Goal: Check status

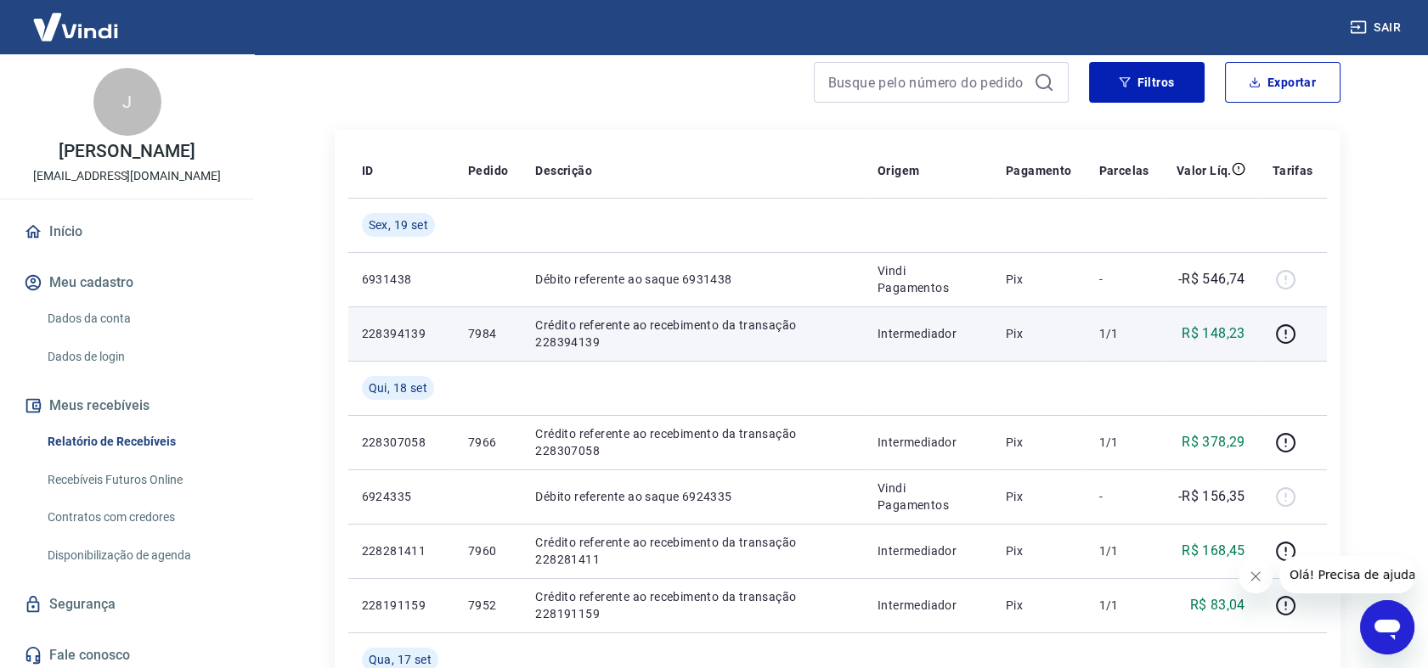
scroll to position [189, 0]
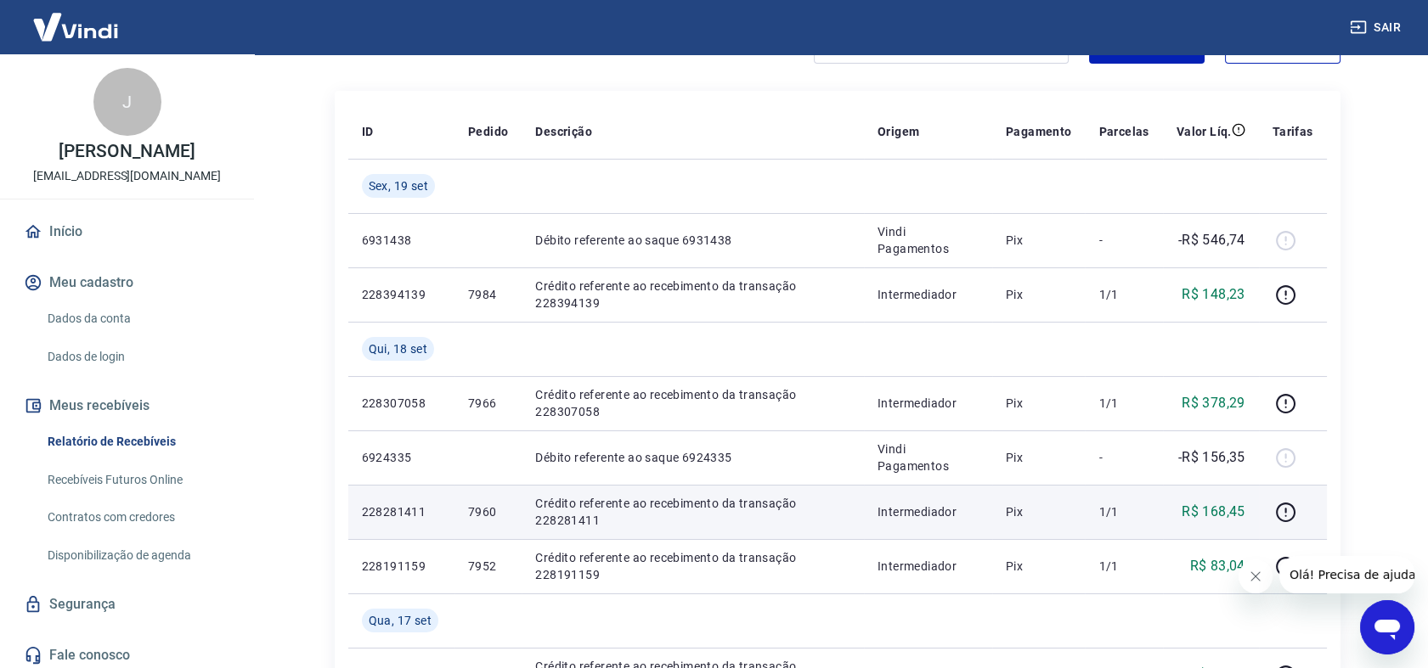
click at [577, 518] on p "Crédito referente ao recebimento da transação 228281411" at bounding box center [692, 512] width 315 height 34
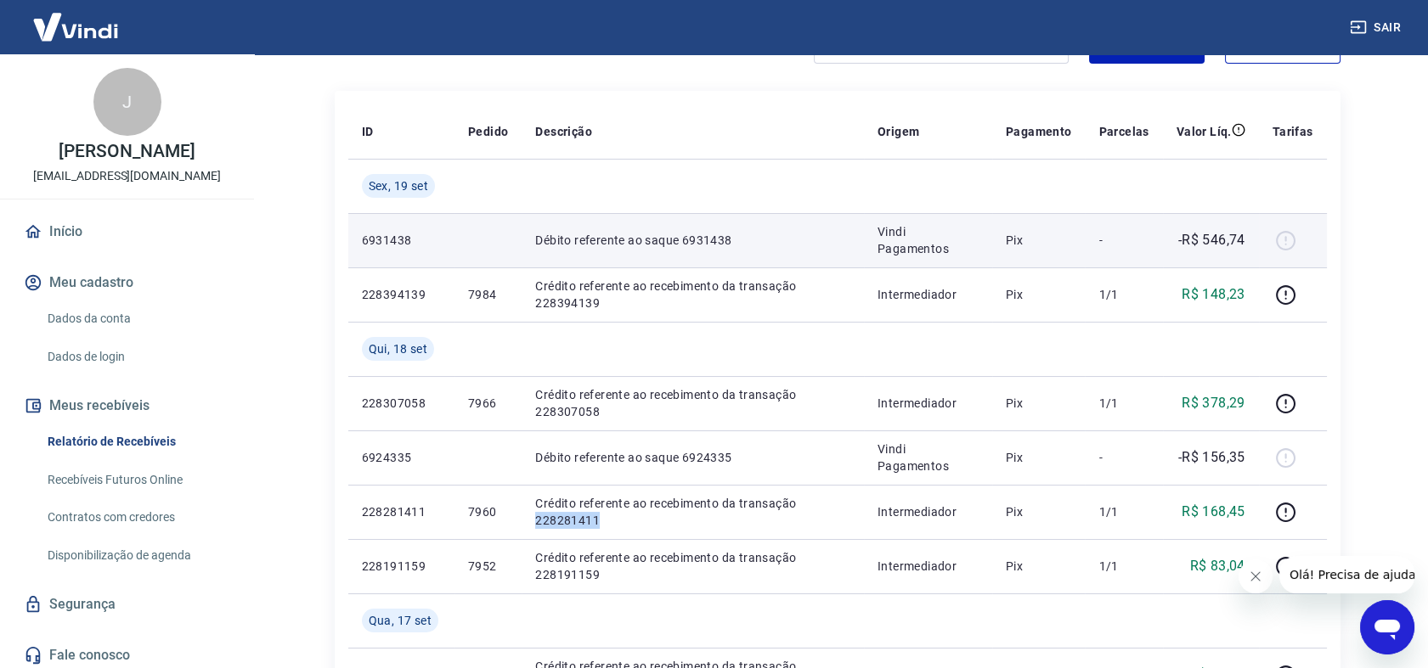
copy p "228281411"
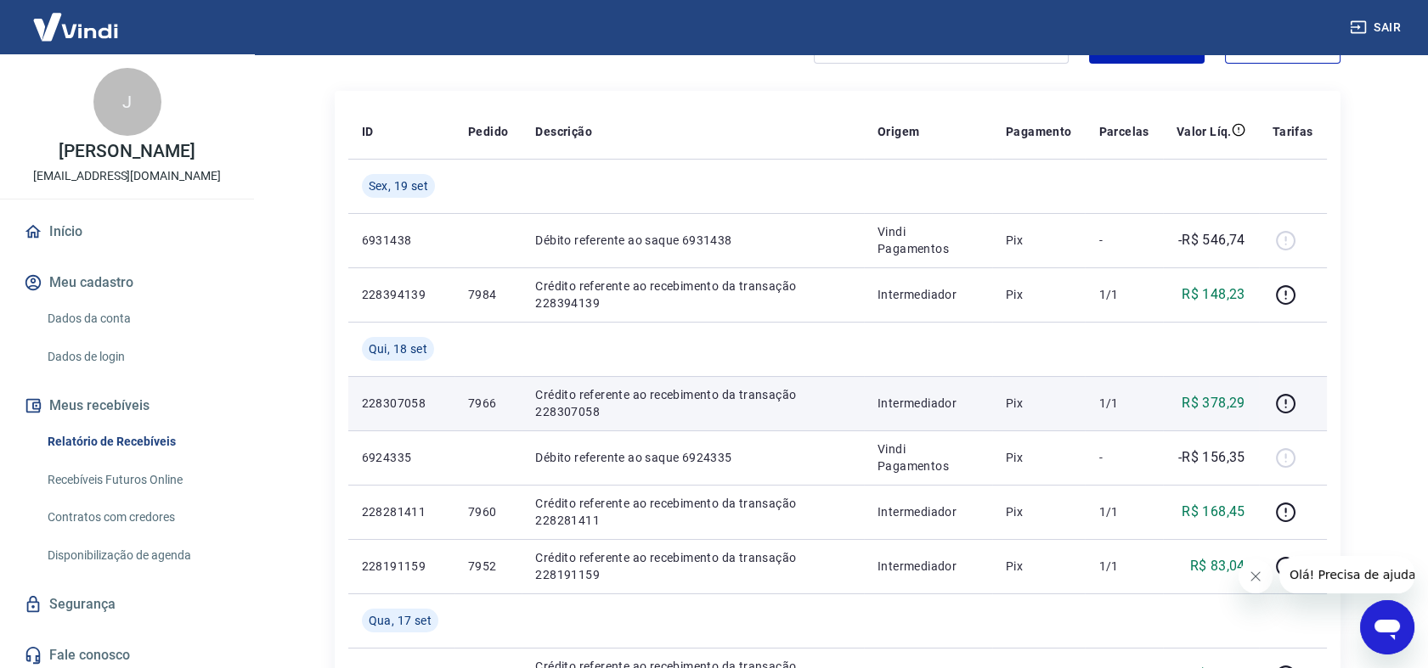
click at [585, 412] on p "Crédito referente ao recebimento da transação 228307058" at bounding box center [692, 403] width 315 height 34
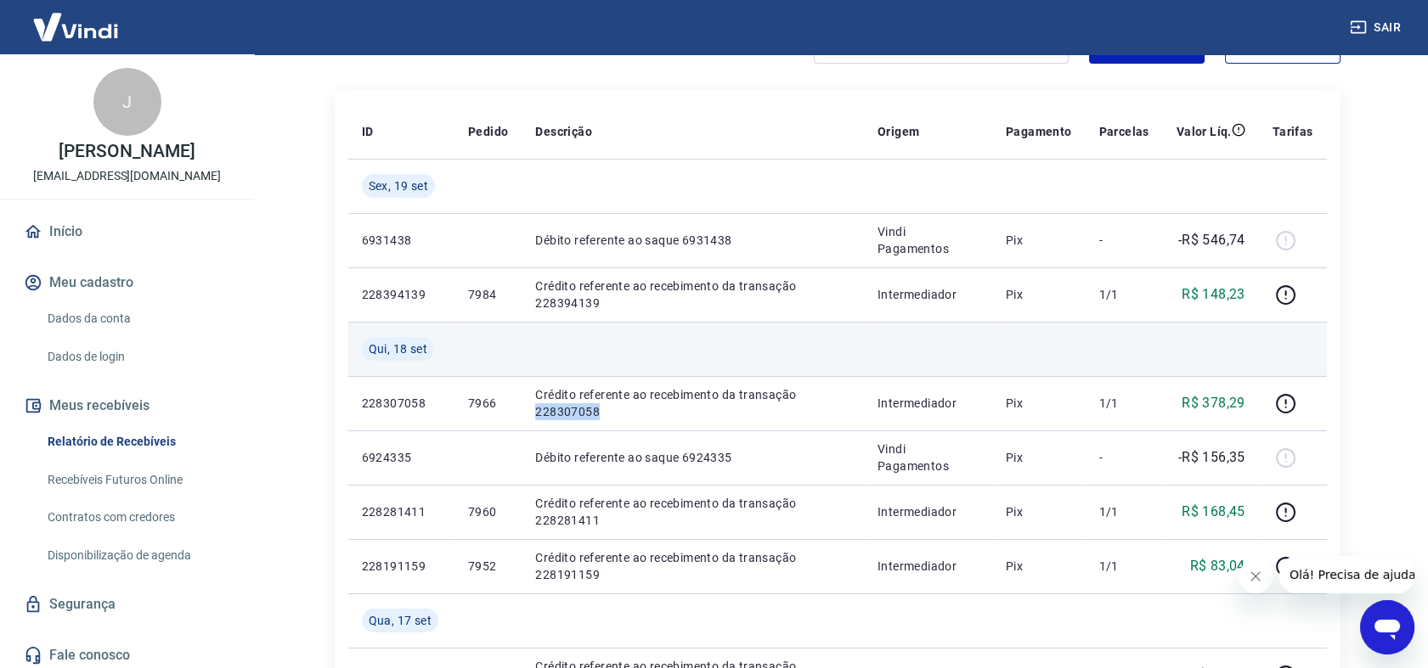
copy p "228307058"
